Goal: Information Seeking & Learning: Learn about a topic

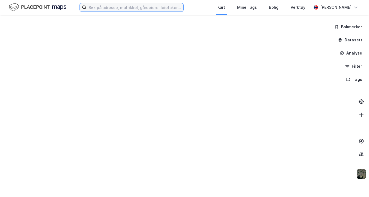
click at [94, 8] on input at bounding box center [134, 7] width 97 height 8
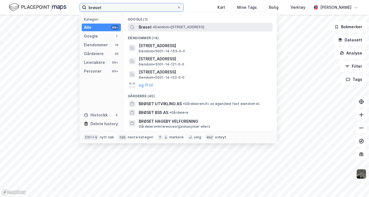
type input "brøset"
click at [158, 28] on span "• Eiendom • [STREET_ADDRESS]" at bounding box center [177, 27] width 51 height 4
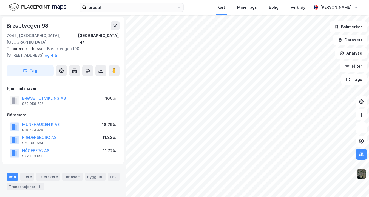
click at [362, 170] on img at bounding box center [361, 174] width 10 height 10
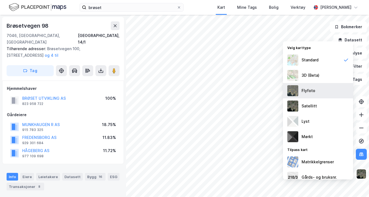
click at [313, 90] on div "Flyfoto" at bounding box center [308, 90] width 14 height 7
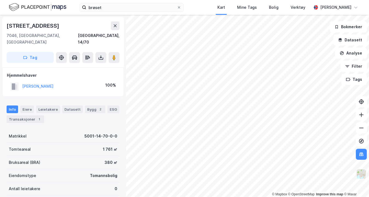
click at [362, 168] on button at bounding box center [360, 173] width 11 height 11
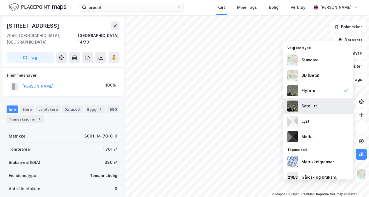
click at [329, 106] on div "Satellitt" at bounding box center [318, 105] width 70 height 15
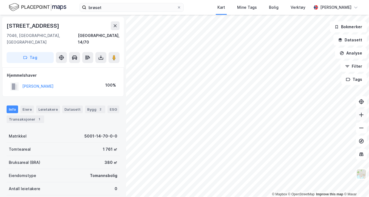
click at [358, 117] on icon at bounding box center [360, 114] width 5 height 5
click at [359, 128] on icon at bounding box center [361, 128] width 4 height 1
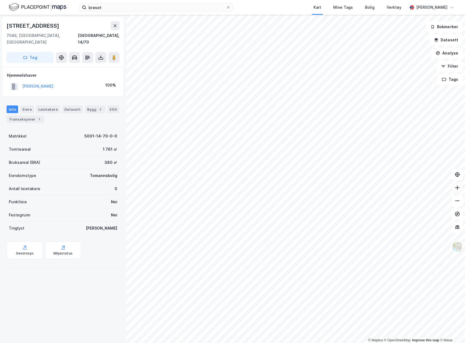
click at [368, 189] on icon at bounding box center [456, 187] width 5 height 5
click at [247, 145] on div "© Mapbox © OpenStreetMap Improve this map © [STREET_ADDRESS], 14/70 Tag Hjemmel…" at bounding box center [232, 179] width 465 height 328
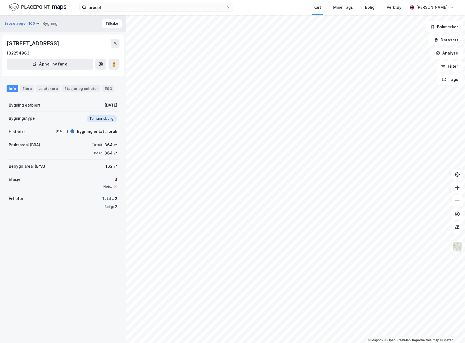
click at [328, 76] on div "© Mapbox © OpenStreetMap Improve this map © Maxar Brøsetvegen 100 Bygning Tilba…" at bounding box center [232, 179] width 465 height 328
click at [116, 63] on image at bounding box center [113, 63] width 3 height 5
click at [114, 40] on button at bounding box center [115, 43] width 9 height 9
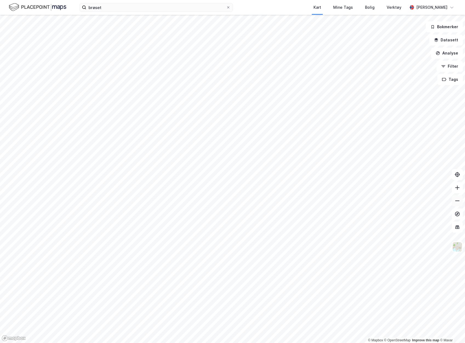
click at [368, 197] on icon at bounding box center [456, 200] width 5 height 5
click at [368, 187] on icon at bounding box center [456, 187] width 5 height 5
click at [368, 197] on img at bounding box center [457, 246] width 10 height 10
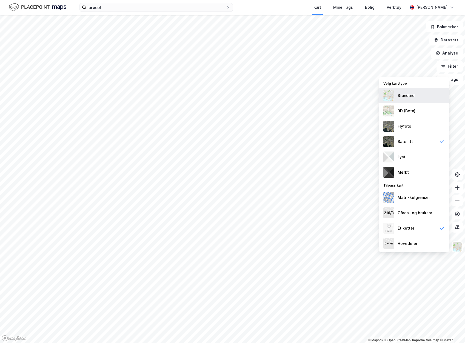
click at [368, 96] on div "Standard" at bounding box center [405, 95] width 17 height 7
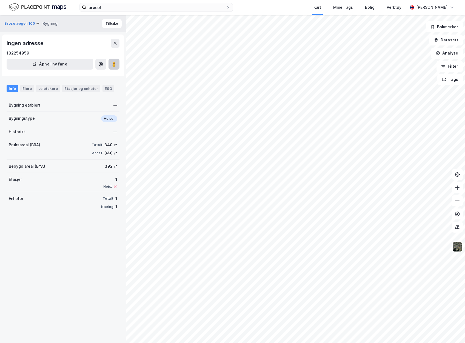
click at [111, 65] on button at bounding box center [113, 64] width 11 height 11
